Goal: Transaction & Acquisition: Purchase product/service

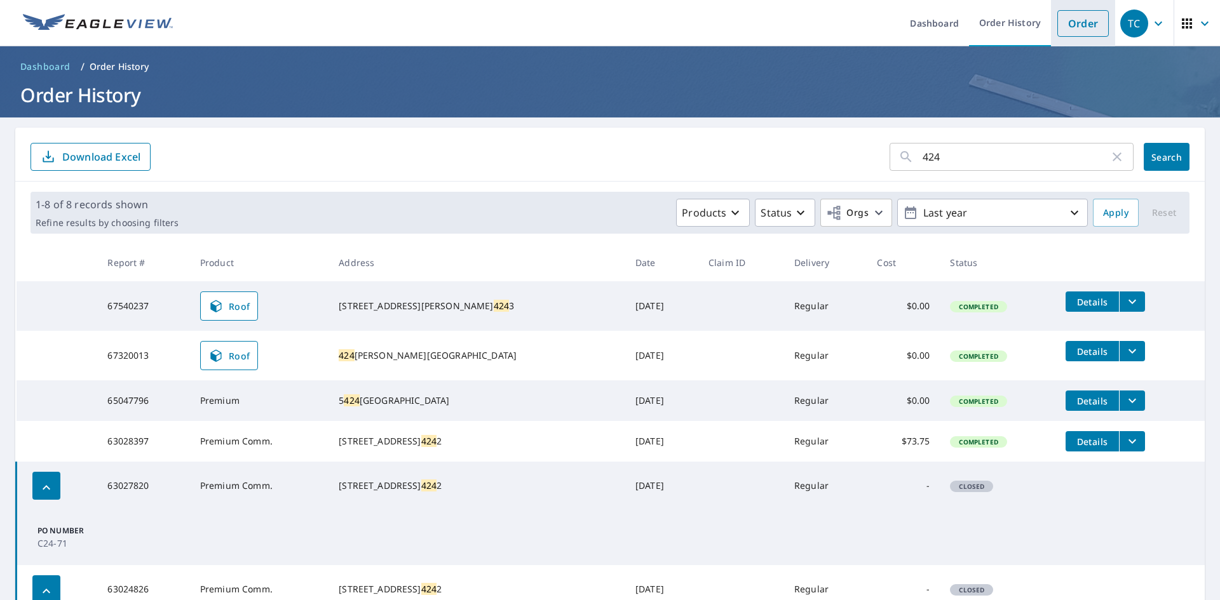
click at [1069, 29] on link "Order" at bounding box center [1082, 23] width 51 height 27
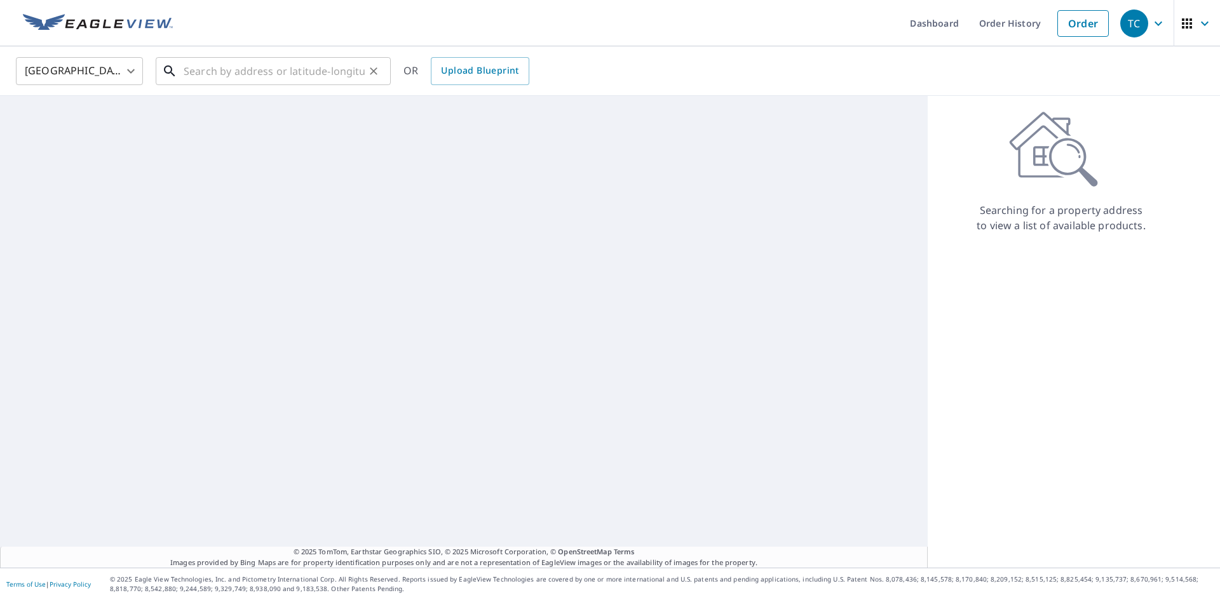
click at [200, 57] on input "text" at bounding box center [274, 71] width 181 height 36
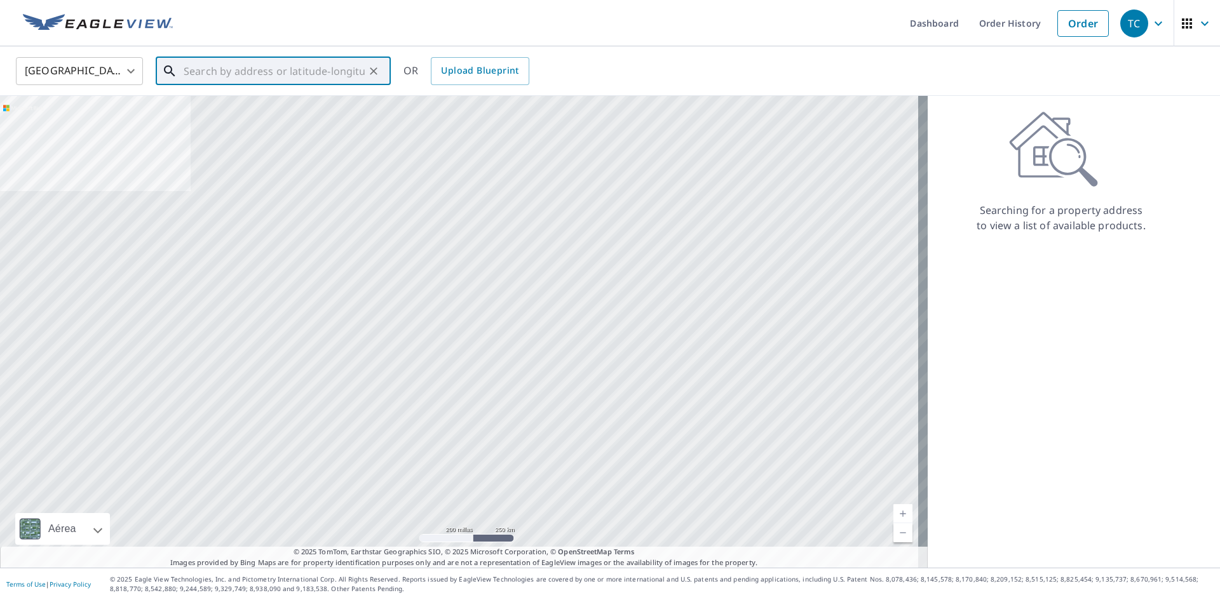
paste input "[STREET_ADDRESS]"
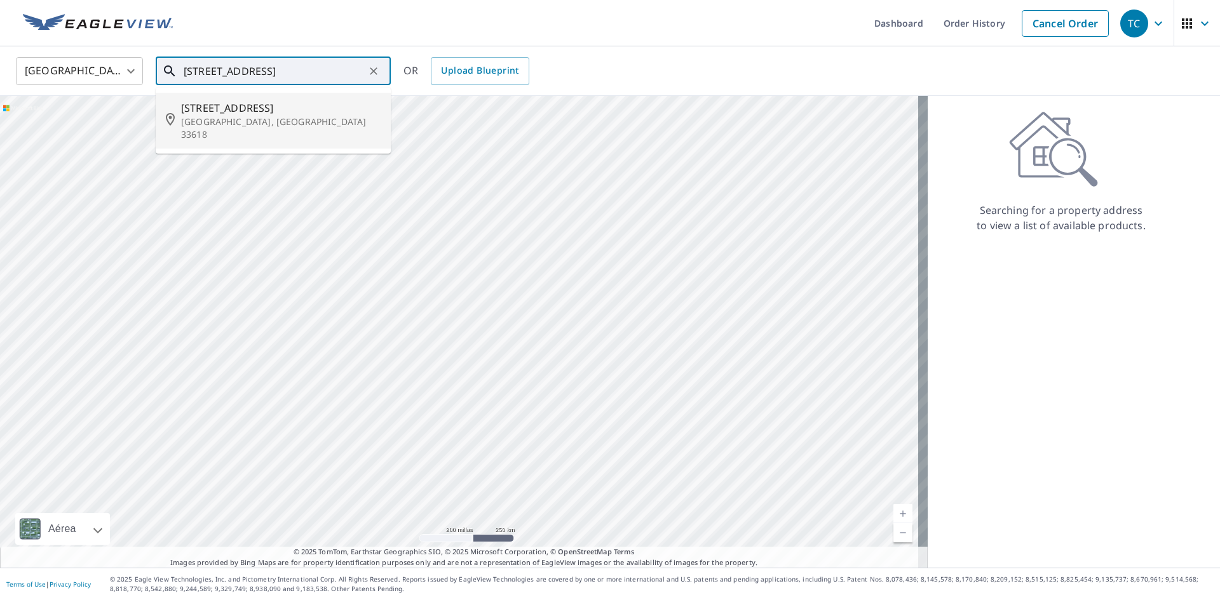
click at [246, 113] on span "[STREET_ADDRESS]" at bounding box center [280, 107] width 199 height 15
type input "[STREET_ADDRESS][PERSON_NAME]"
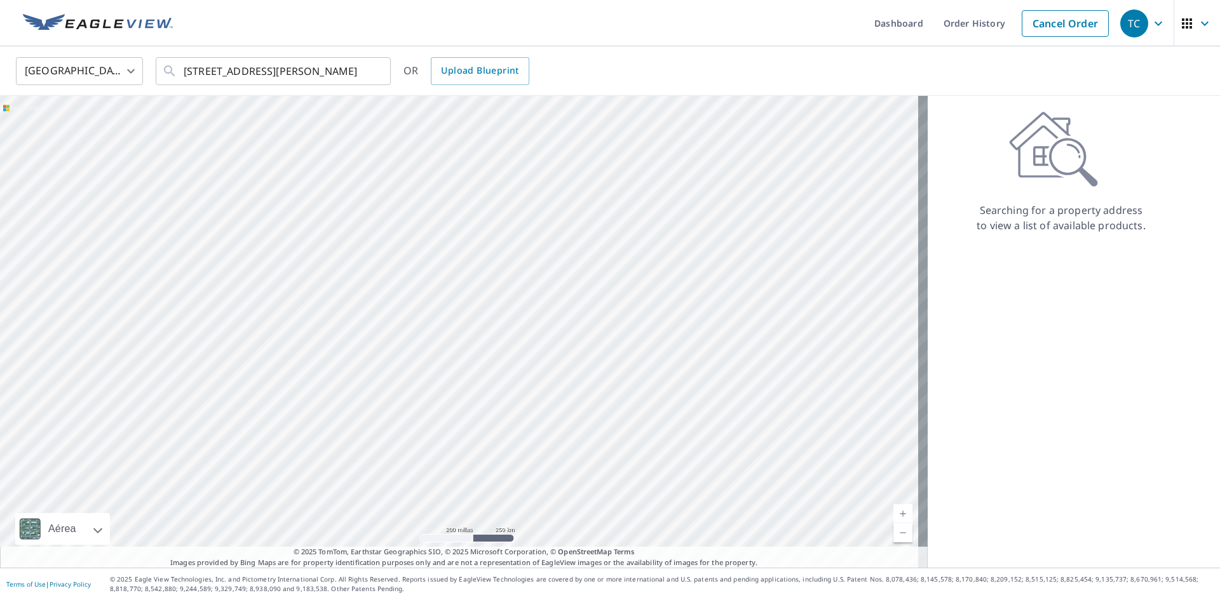
scroll to position [0, 0]
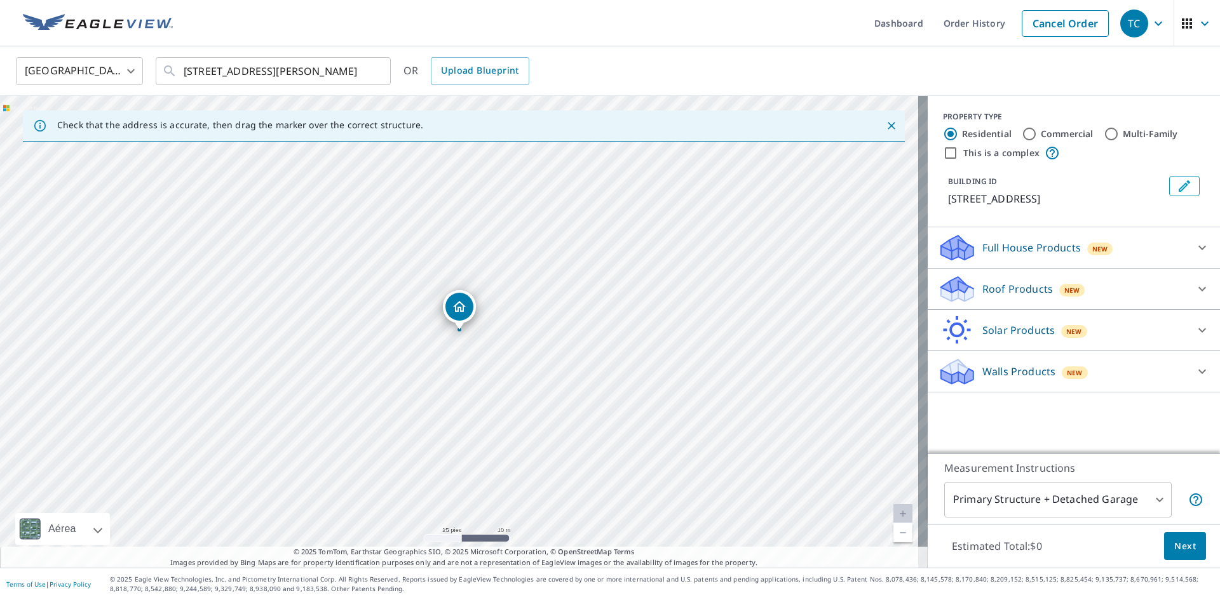
click at [993, 283] on p "Roof Products" at bounding box center [1017, 288] width 71 height 15
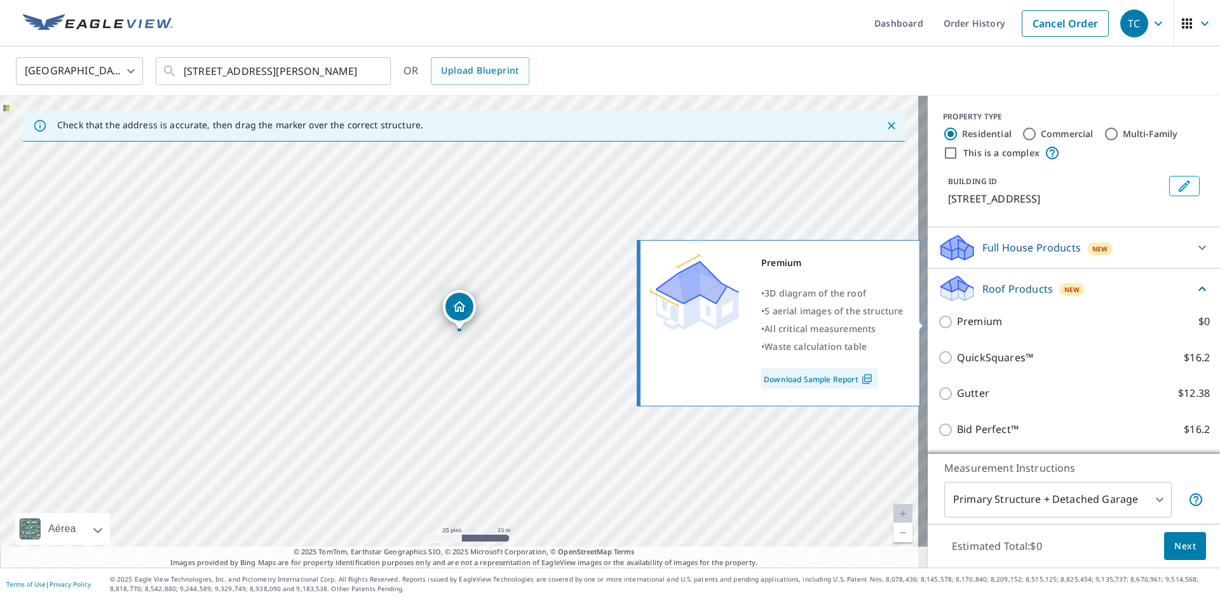
click at [971, 317] on p "Premium" at bounding box center [979, 322] width 45 height 16
click at [957, 317] on input "Premium $0" at bounding box center [946, 321] width 19 height 15
checkbox input "true"
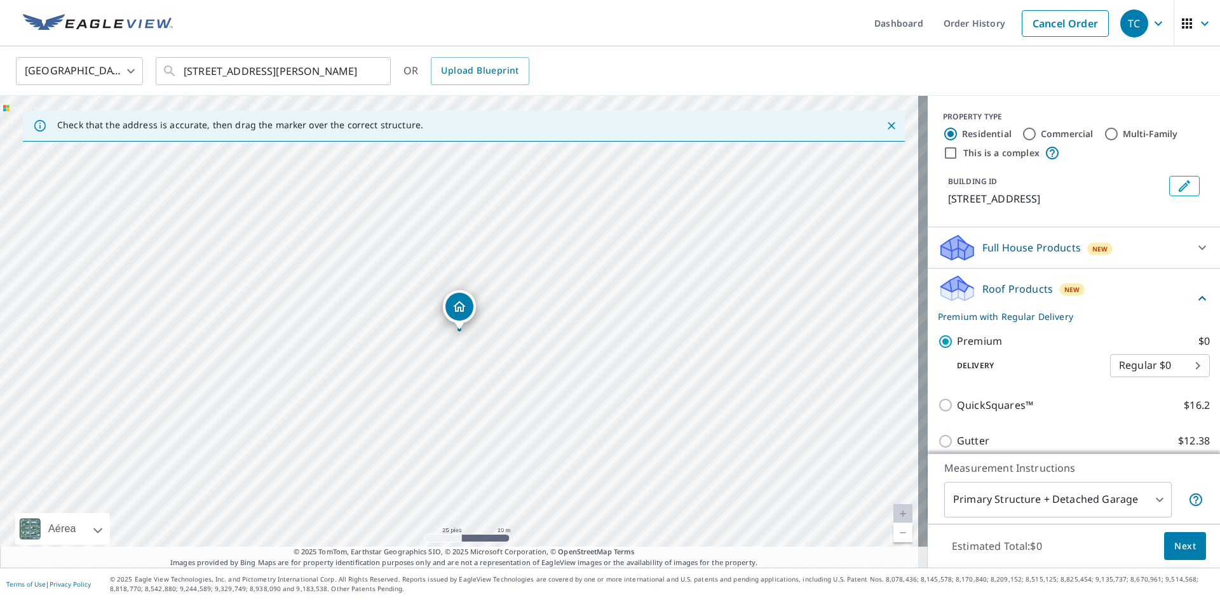
click at [1165, 533] on button "Next" at bounding box center [1185, 546] width 42 height 29
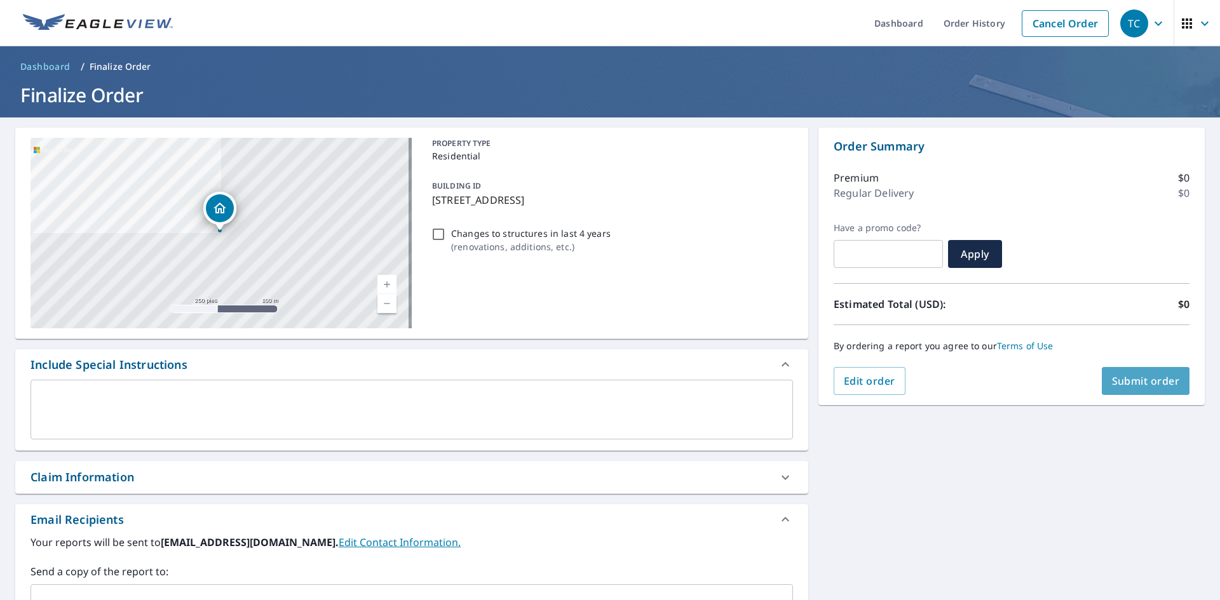
click at [1138, 377] on span "Submit order" at bounding box center [1146, 381] width 68 height 14
checkbox input "true"
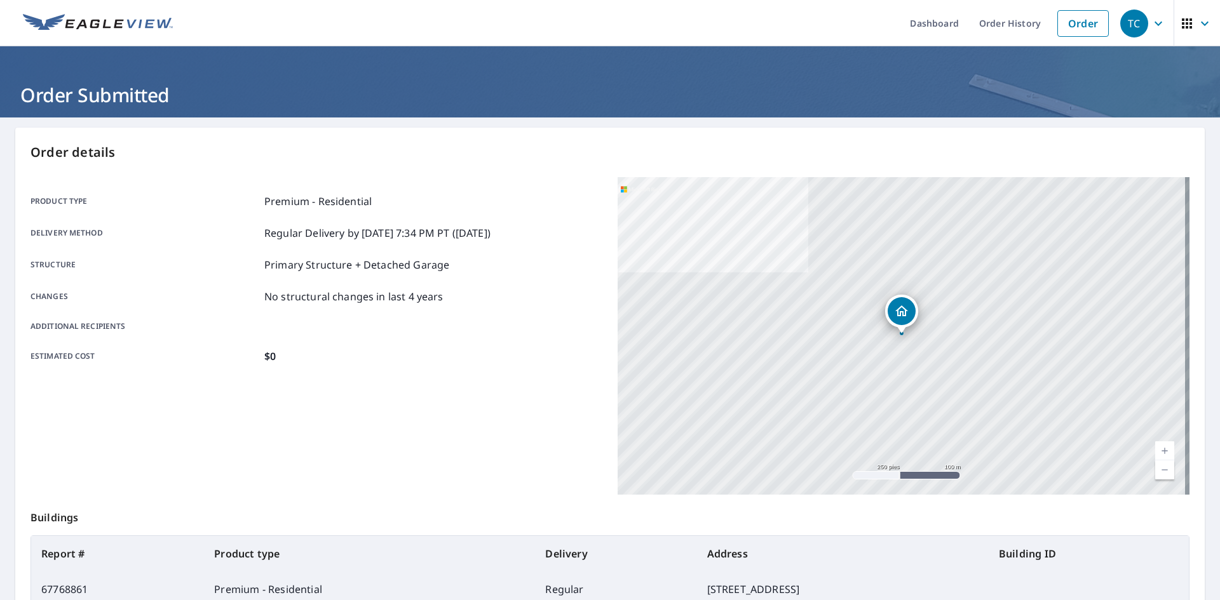
click at [124, 21] on img at bounding box center [98, 23] width 150 height 19
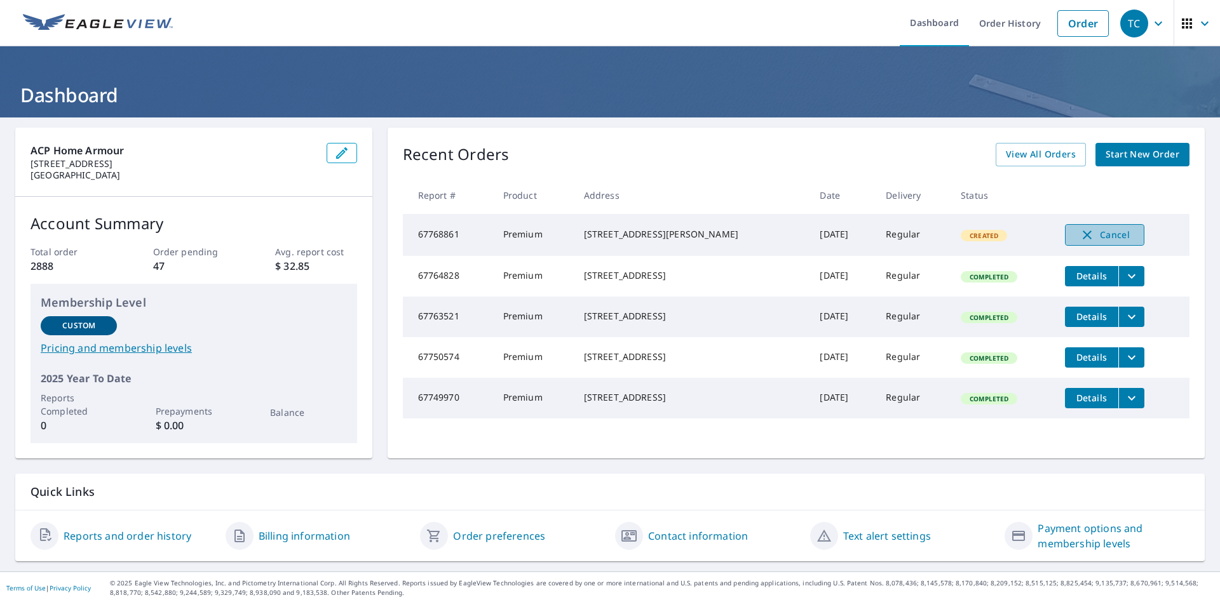
click at [1086, 232] on span "Cancel" at bounding box center [1104, 234] width 53 height 15
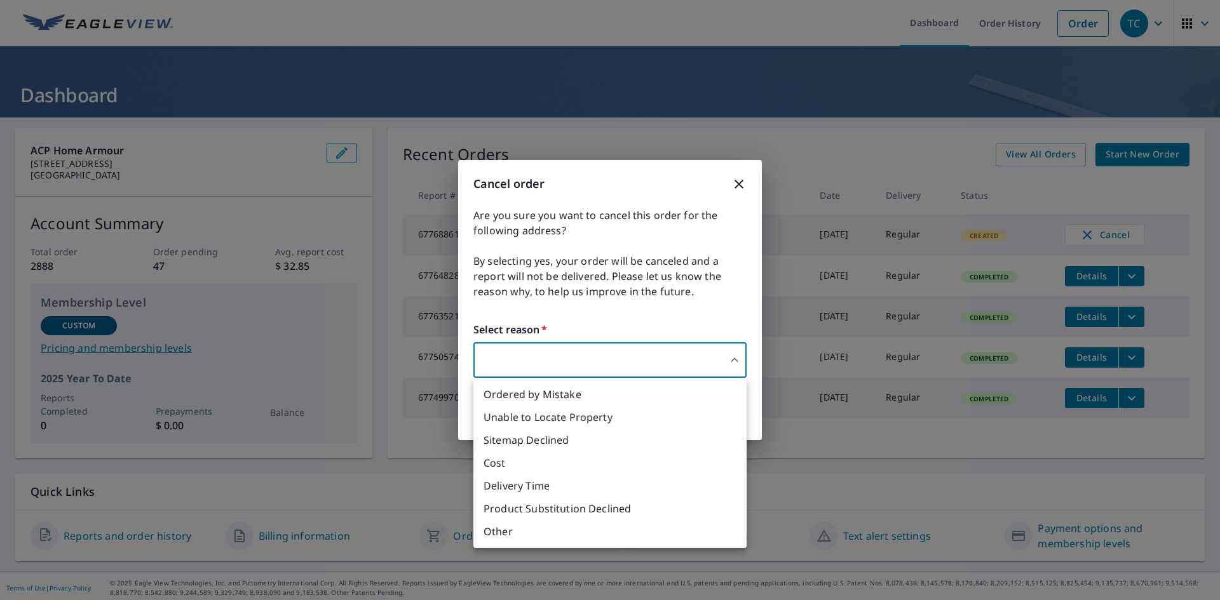
click at [643, 363] on body "TC TC Dashboard Order History Order TC Dashboard ACP Home Armour [STREET_ADDRES…" at bounding box center [610, 300] width 1220 height 600
click at [629, 398] on li "Ordered by Mistake" at bounding box center [609, 394] width 273 height 23
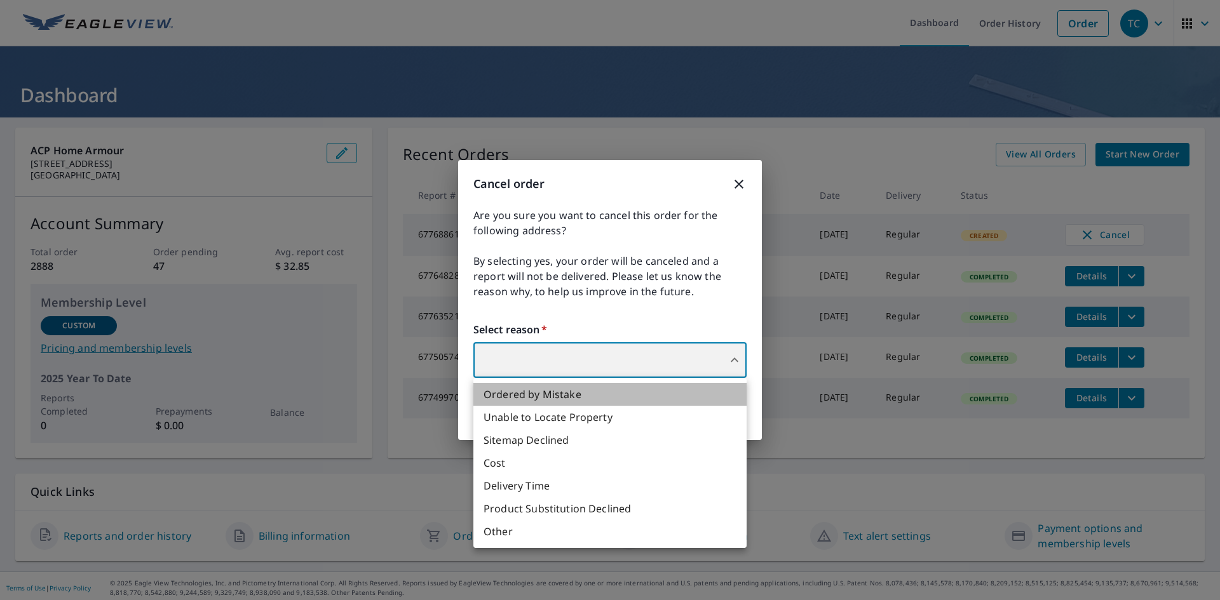
type input "30"
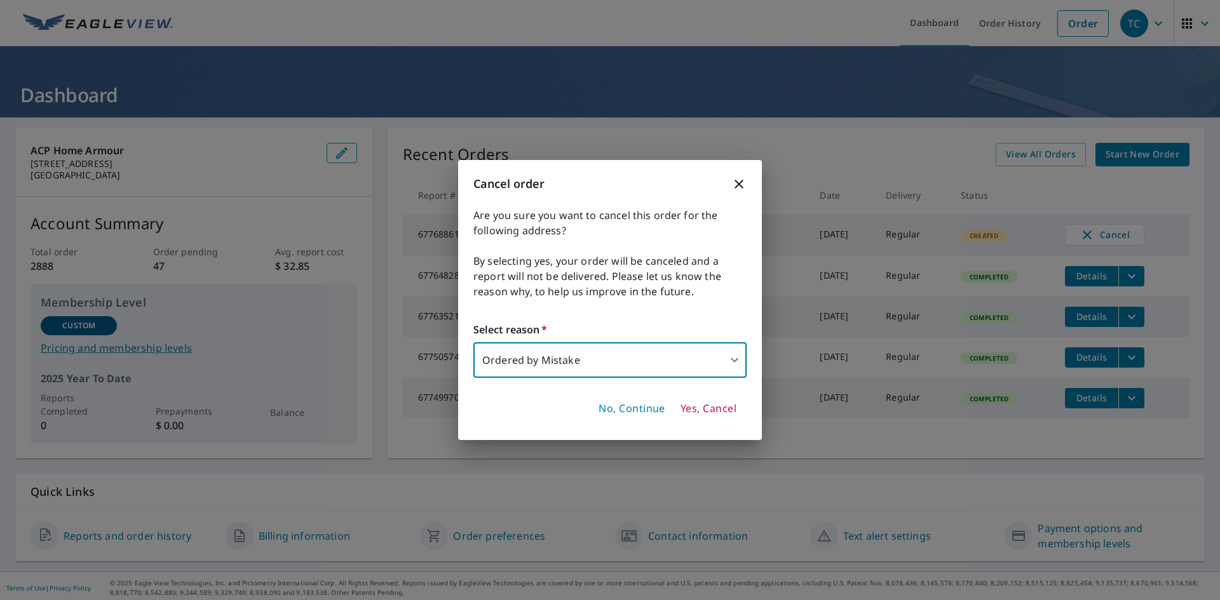
click at [720, 410] on span "Yes, Cancel" at bounding box center [708, 409] width 56 height 14
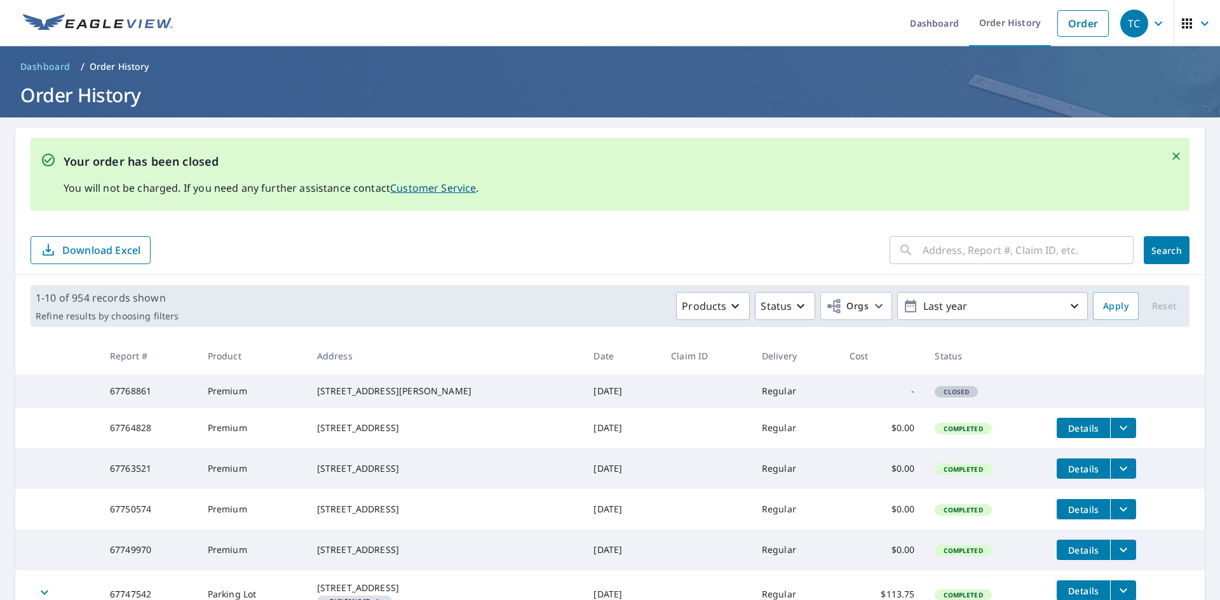
click at [126, 27] on img at bounding box center [98, 23] width 150 height 19
